Goal: Navigation & Orientation: Understand site structure

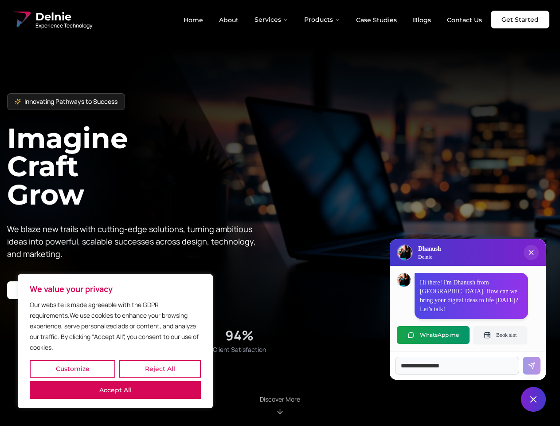
click at [72, 369] on button "Customize" at bounding box center [73, 369] width 86 height 18
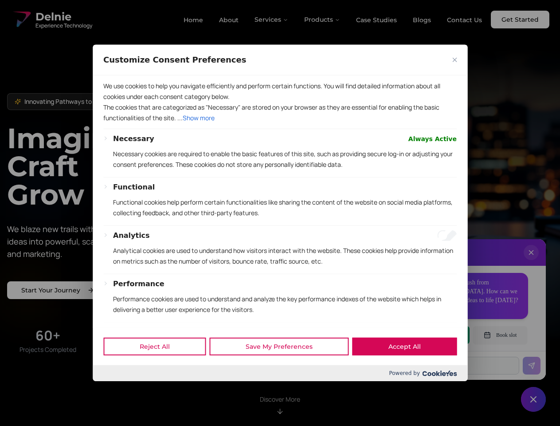
click at [160, 369] on div at bounding box center [280, 213] width 560 height 426
click at [115, 102] on p "We use cookies to help you navigate efficiently and perform certain functions. …" at bounding box center [279, 91] width 353 height 21
click at [280, 123] on p "The cookies that are categorized as "Necessary" are stored on your browser as t…" at bounding box center [279, 112] width 353 height 21
click at [272, 20] on div at bounding box center [280, 213] width 560 height 426
click at [322, 20] on div at bounding box center [280, 213] width 560 height 426
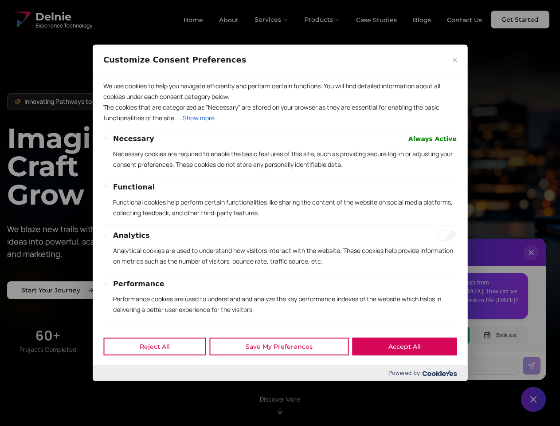
click at [531, 261] on div at bounding box center [280, 213] width 560 height 426
click at [433, 335] on div "Reject All Save My Preferences Accept All" at bounding box center [280, 346] width 375 height 38
click at [500, 335] on div at bounding box center [280, 213] width 560 height 426
click at [533, 399] on div at bounding box center [280, 213] width 560 height 426
